Goal: Task Accomplishment & Management: Complete application form

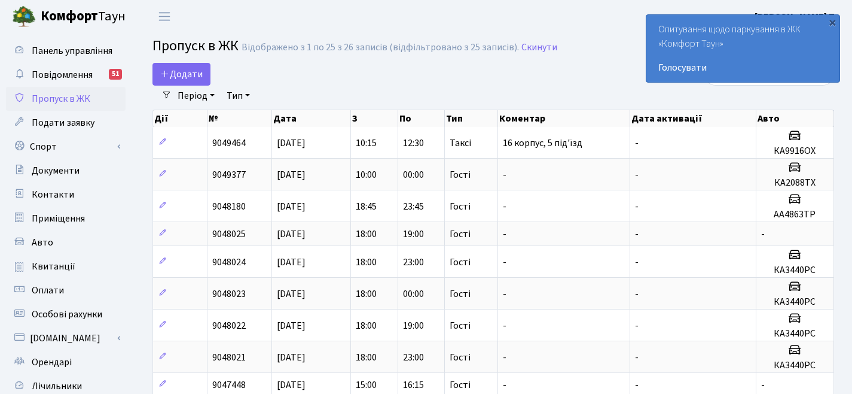
select select "25"
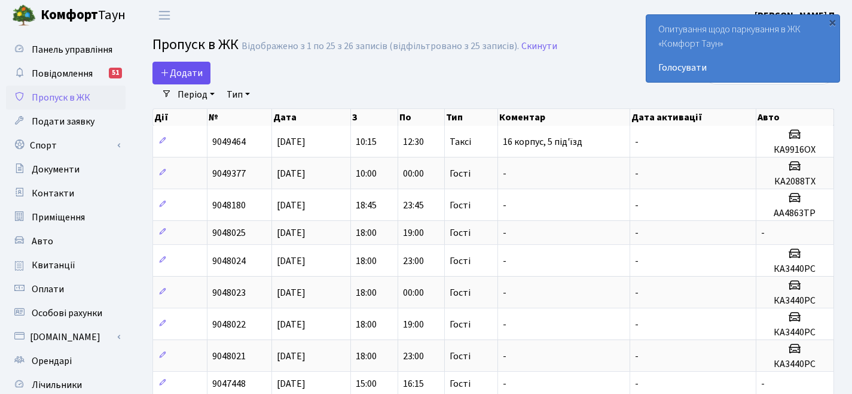
scroll to position [2, 0]
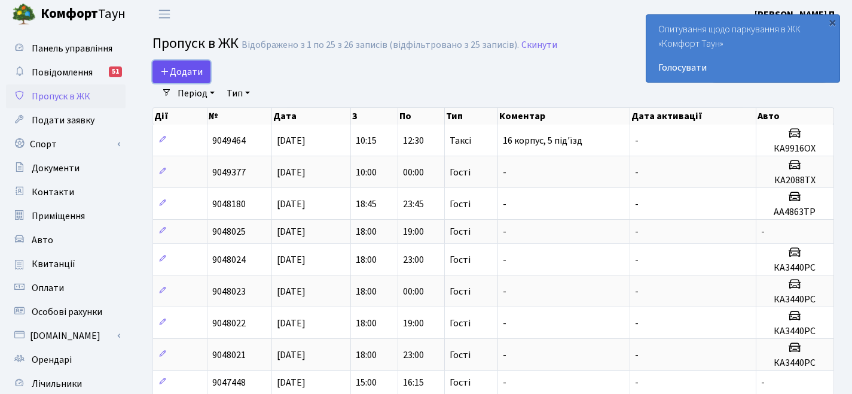
click at [172, 81] on link "Додати" at bounding box center [182, 71] width 58 height 23
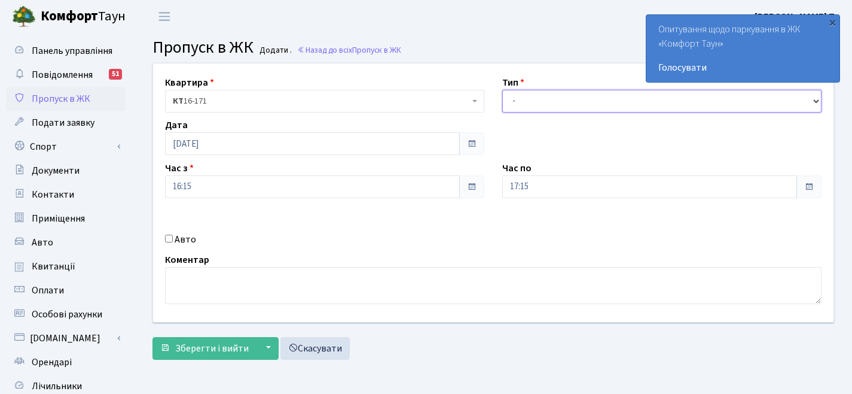
click at [543, 100] on select "- Доставка Таксі Гості Сервіс" at bounding box center [661, 101] width 319 height 23
select select "2"
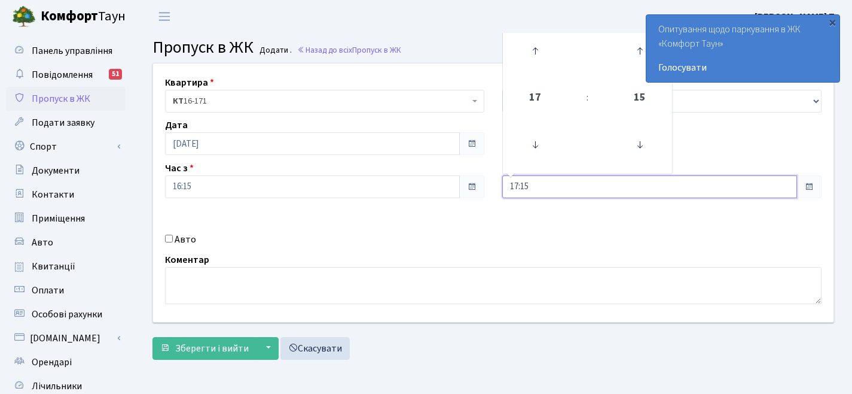
click at [552, 183] on input "17:15" at bounding box center [649, 186] width 295 height 23
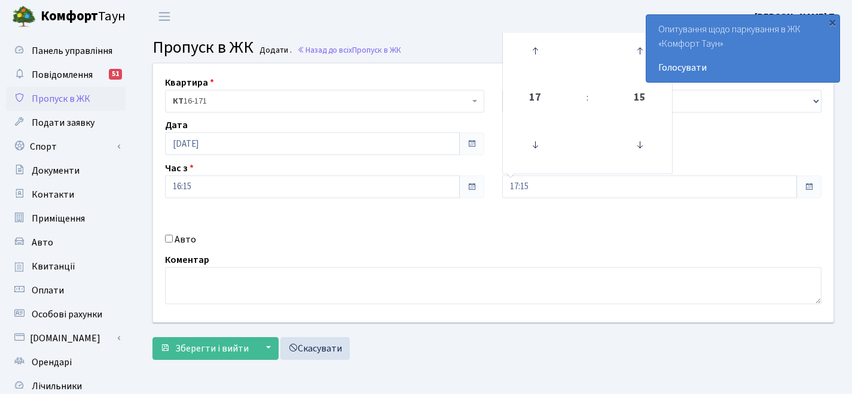
click at [178, 240] on label "Авто" at bounding box center [186, 239] width 22 height 14
click at [173, 240] on input "Авто" at bounding box center [169, 238] width 8 height 8
checkbox input "true"
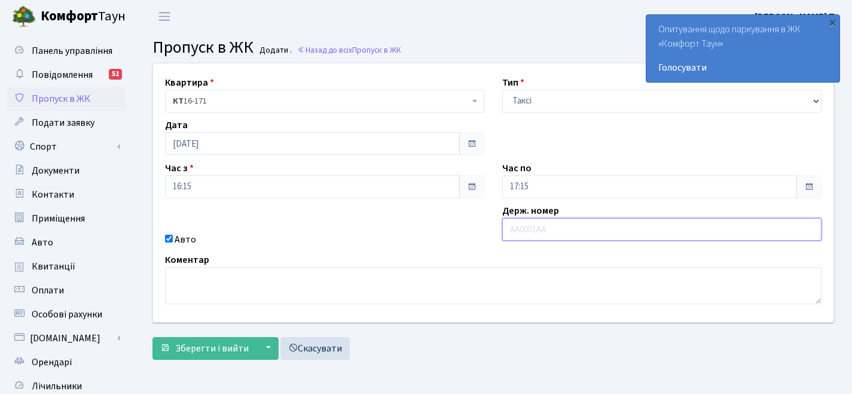
paste input "AP3194HE"
type input "AP3194HE"
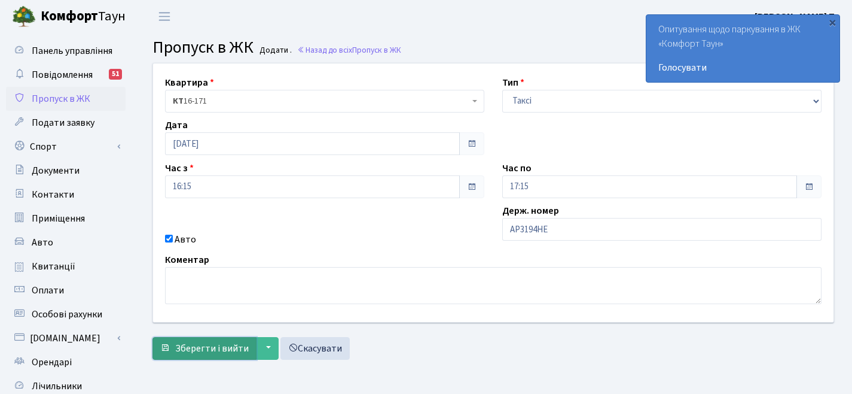
click at [207, 345] on span "Зберегти і вийти" at bounding box center [212, 348] width 74 height 13
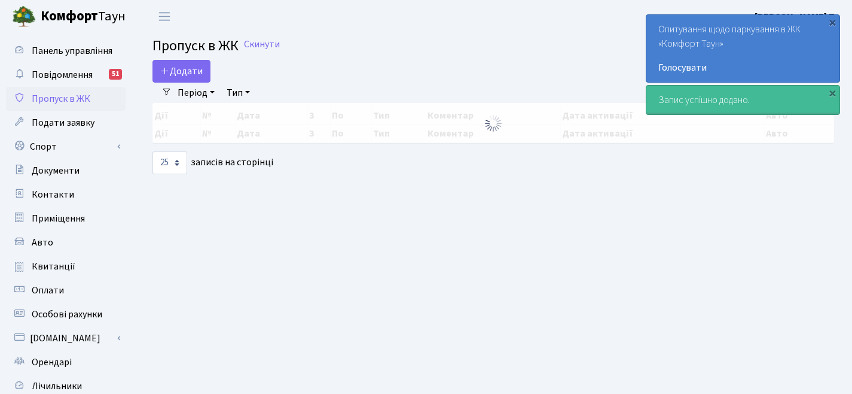
select select "25"
